Goal: Information Seeking & Learning: Check status

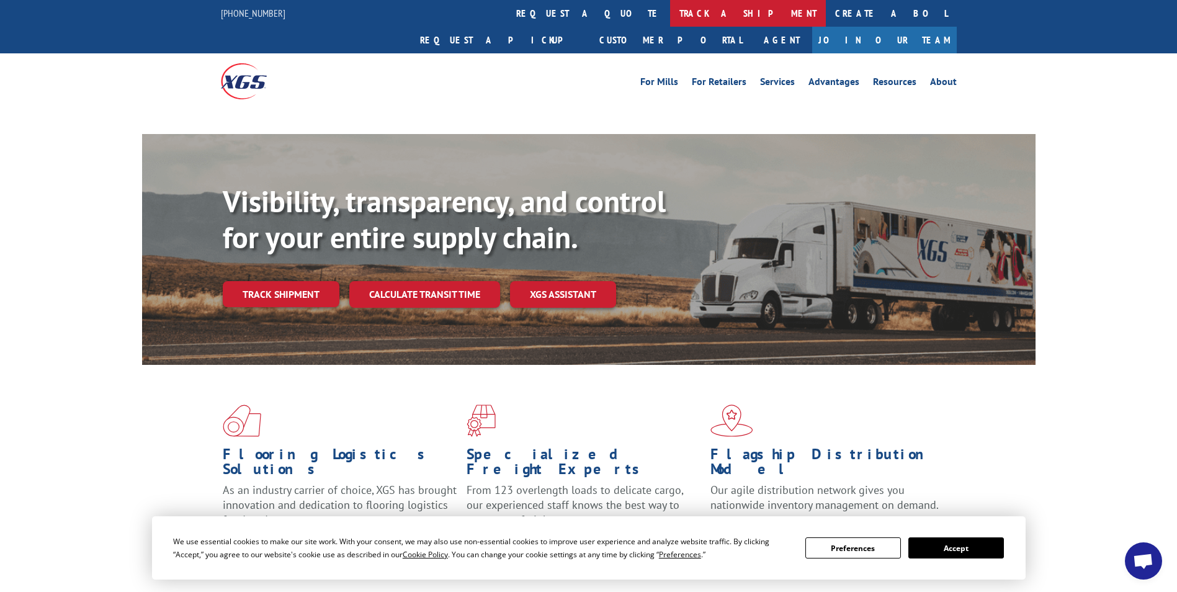
click at [670, 17] on link "track a shipment" at bounding box center [748, 13] width 156 height 27
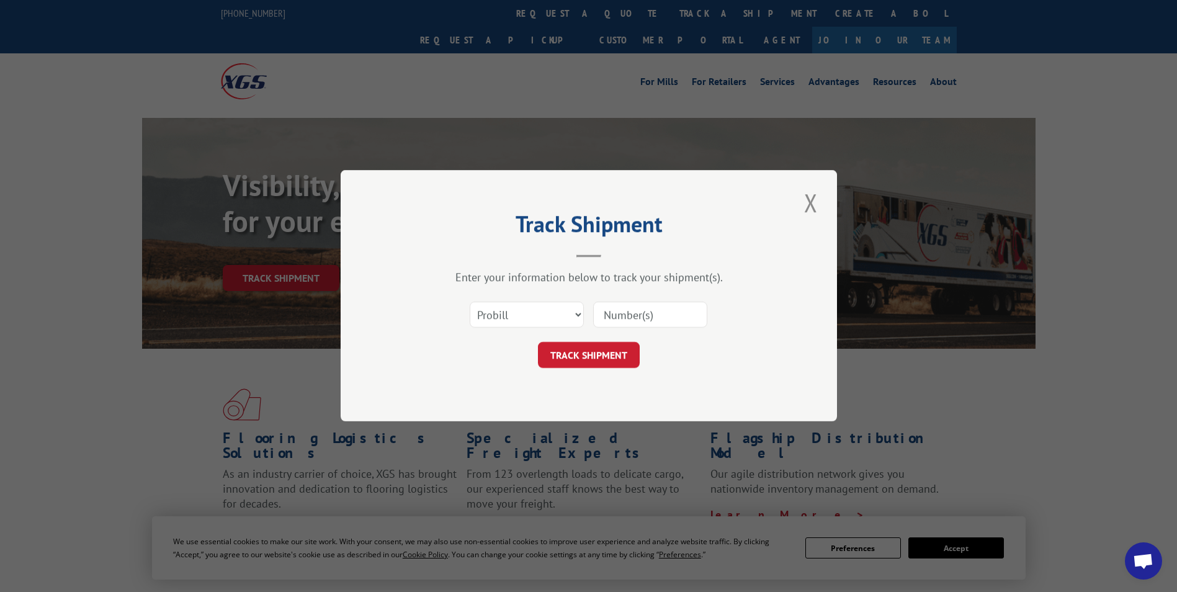
click at [619, 325] on input at bounding box center [650, 315] width 114 height 26
paste input "17491268"
type input "17491268"
click button "TRACK SHIPMENT" at bounding box center [589, 356] width 102 height 26
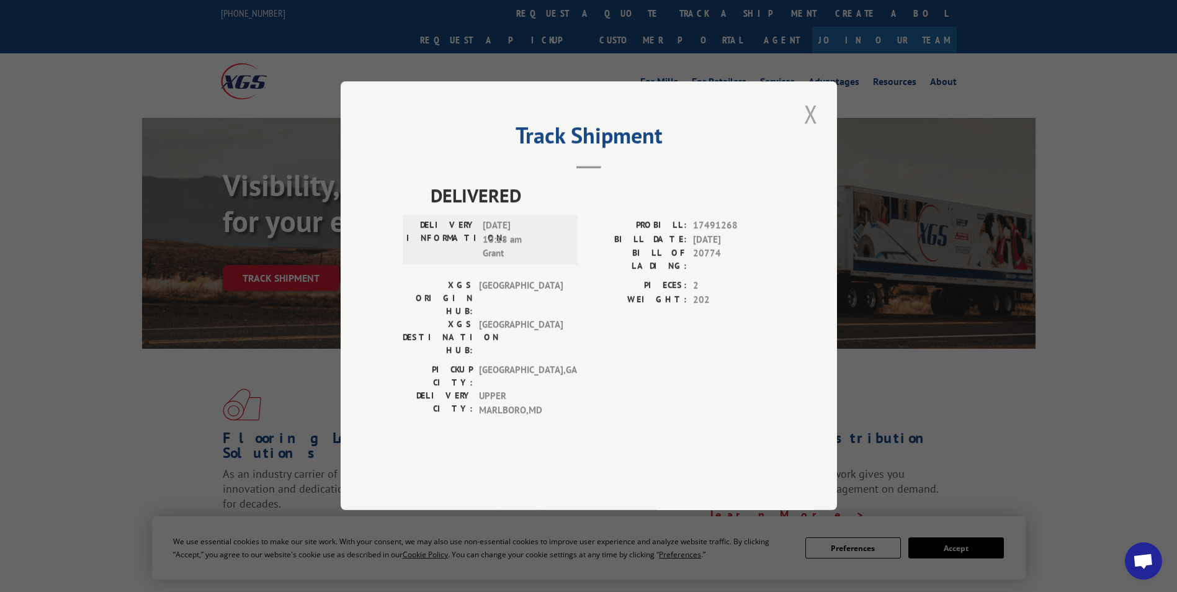
click at [811, 131] on button "Close modal" at bounding box center [811, 114] width 21 height 34
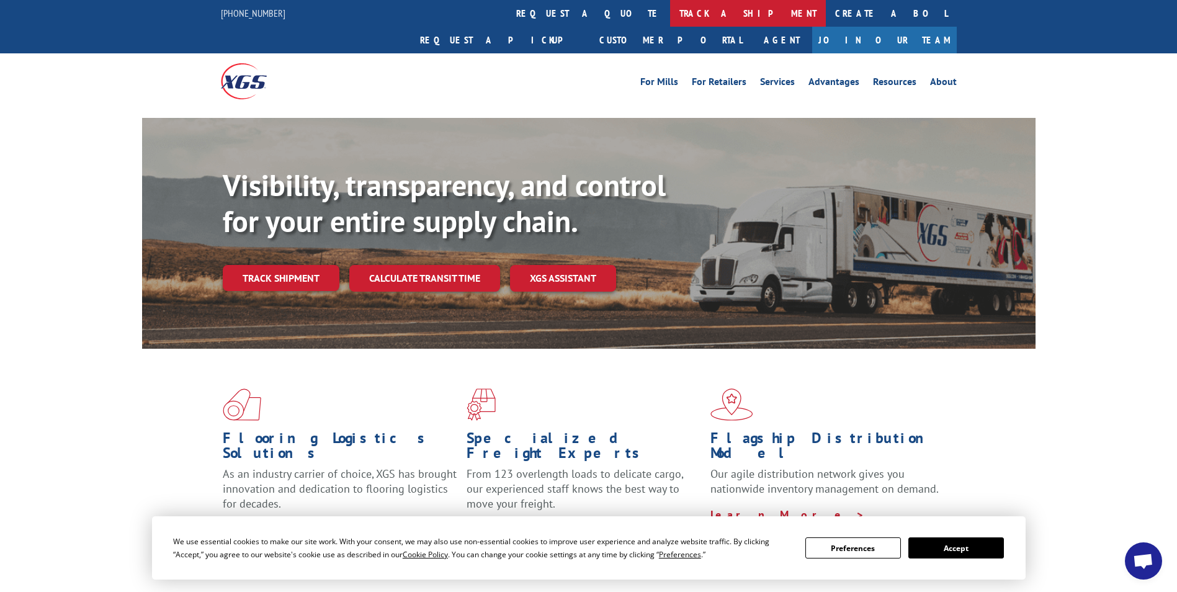
click at [670, 12] on link "track a shipment" at bounding box center [748, 13] width 156 height 27
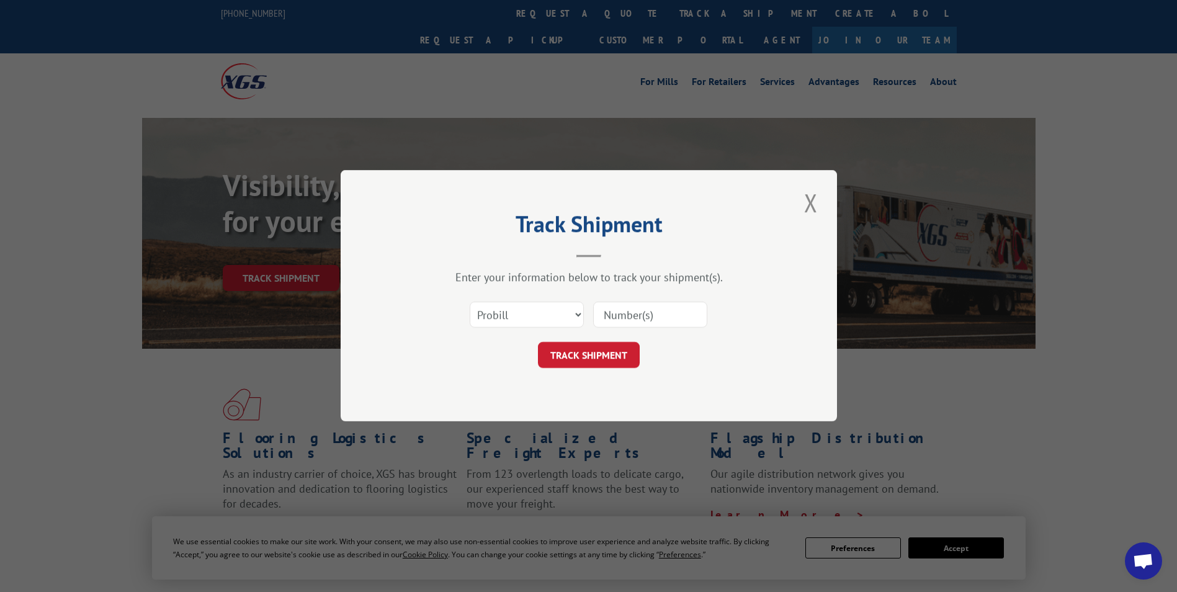
click at [634, 313] on input at bounding box center [650, 315] width 114 height 26
paste input "17505835"
type input "17505835"
click at [580, 370] on div "Track Shipment Enter your information below to track your shipment(s). Select c…" at bounding box center [589, 295] width 496 height 251
click at [584, 361] on button "TRACK SHIPMENT" at bounding box center [589, 356] width 102 height 26
